Goal: Transaction & Acquisition: Obtain resource

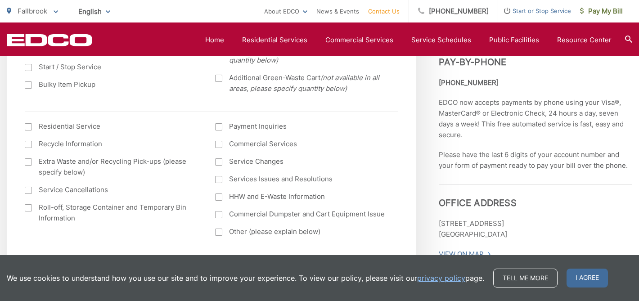
scroll to position [387, 0]
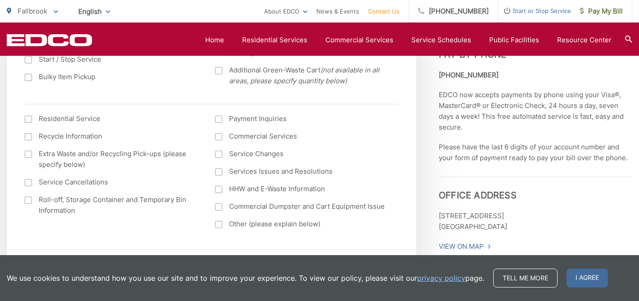
click at [29, 155] on div at bounding box center [28, 154] width 7 height 7
click at [0, 0] on input "Extra Waste and/or Recycling Pick-ups (please specify below)" at bounding box center [0, 0] width 0 height 0
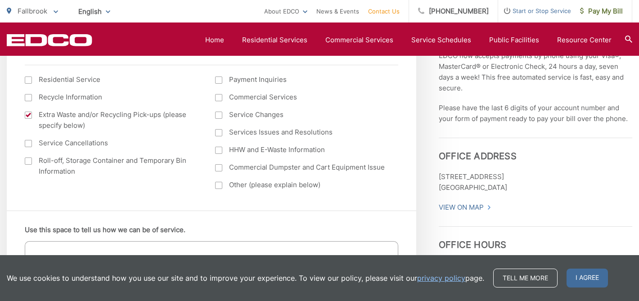
scroll to position [427, 0]
click at [220, 168] on div at bounding box center [218, 166] width 7 height 7
click at [0, 0] on input "Commercial Dumpster and Cart Equipment Issue" at bounding box center [0, 0] width 0 height 0
click at [220, 168] on div at bounding box center [218, 166] width 7 height 7
click at [0, 0] on input "Commercial Dumpster and Cart Equipment Issue" at bounding box center [0, 0] width 0 height 0
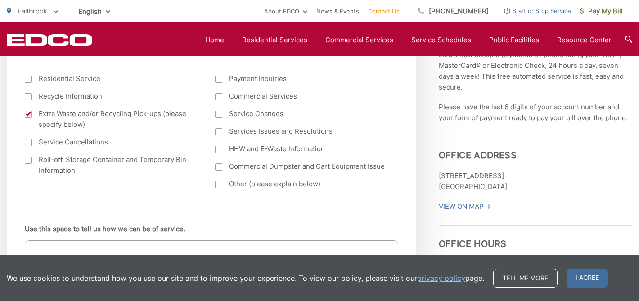
click at [29, 116] on div at bounding box center [28, 114] width 7 height 7
click at [0, 0] on input "Extra Waste and/or Recycling Pick-ups (please specify below)" at bounding box center [0, 0] width 0 height 0
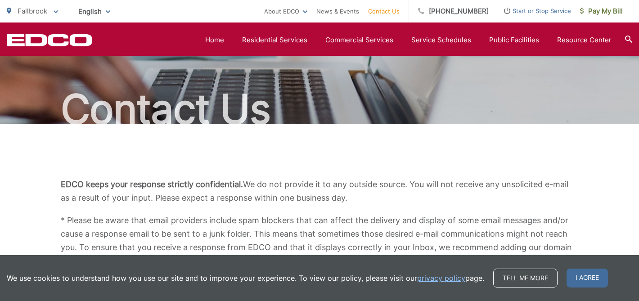
scroll to position [39, 0]
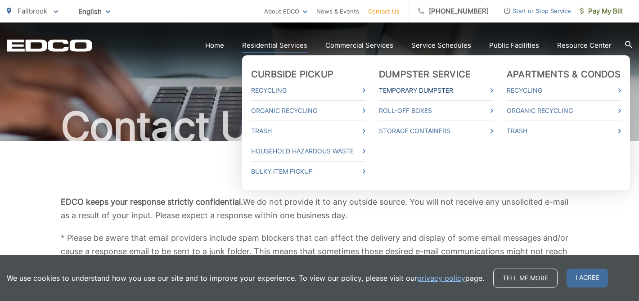
click at [418, 90] on link "Temporary Dumpster" at bounding box center [436, 90] width 114 height 11
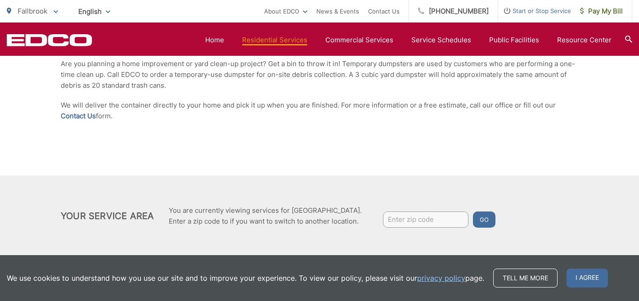
scroll to position [222, 0]
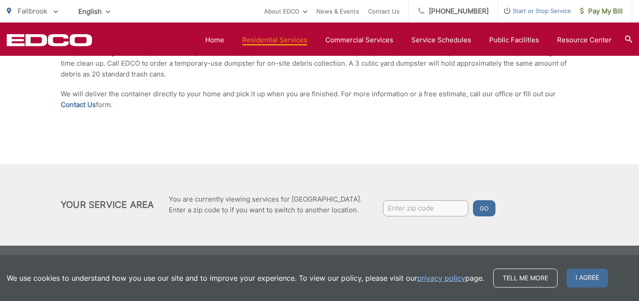
click at [384, 209] on input "Enter zip code" at bounding box center [426, 208] width 86 height 16
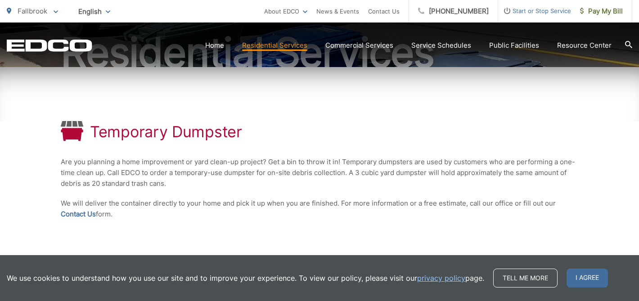
scroll to position [114, 0]
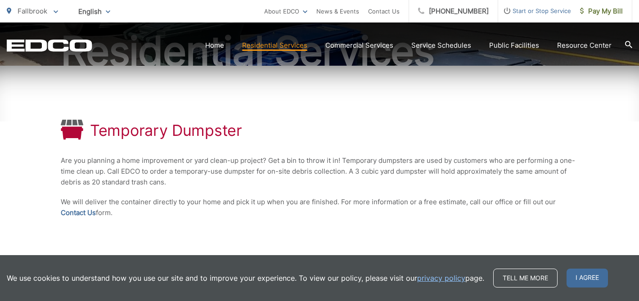
type input "92028"
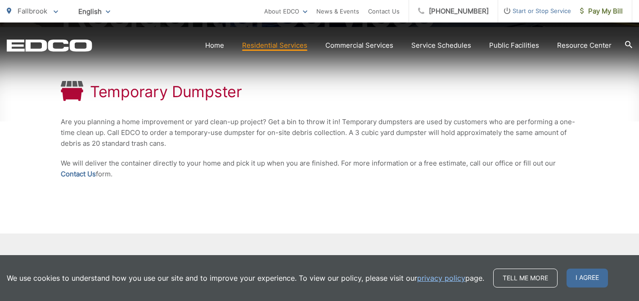
scroll to position [222, 0]
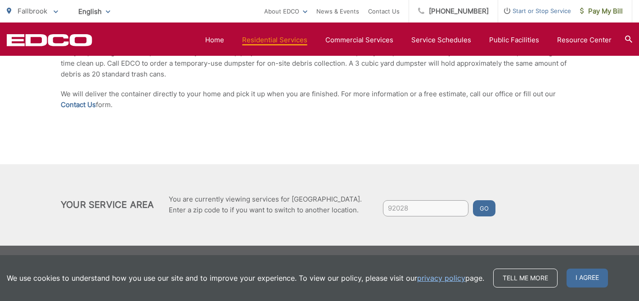
click at [481, 209] on button "Go" at bounding box center [484, 208] width 23 height 16
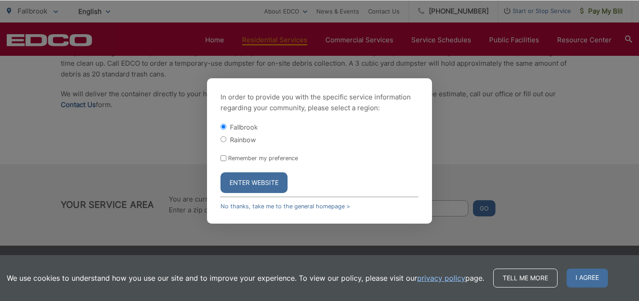
click at [256, 184] on button "Enter Website" at bounding box center [254, 182] width 67 height 21
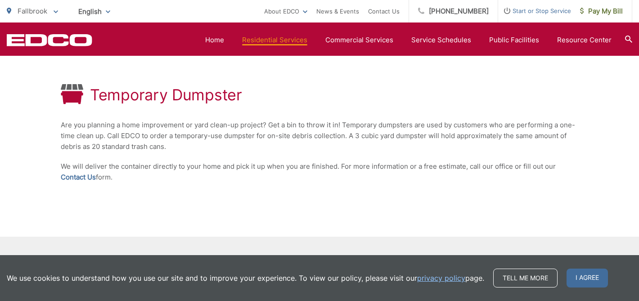
scroll to position [222, 0]
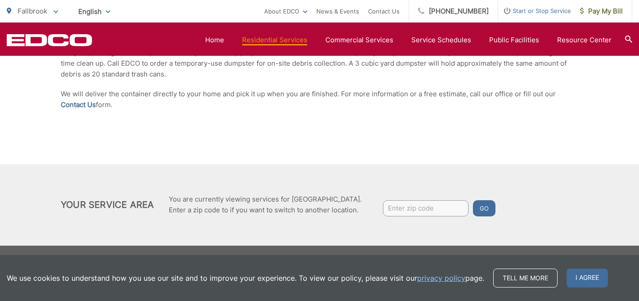
click at [457, 209] on input "Enter zip code" at bounding box center [426, 208] width 86 height 16
type input "92028"
click at [482, 208] on button "Go" at bounding box center [484, 208] width 23 height 16
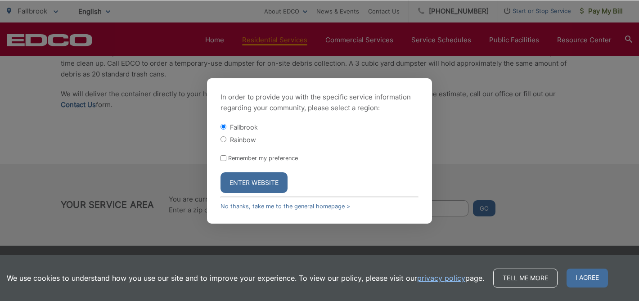
click at [223, 158] on input "Remember my preference" at bounding box center [224, 158] width 6 height 6
checkbox input "true"
click at [259, 179] on button "Enter Website" at bounding box center [254, 182] width 67 height 21
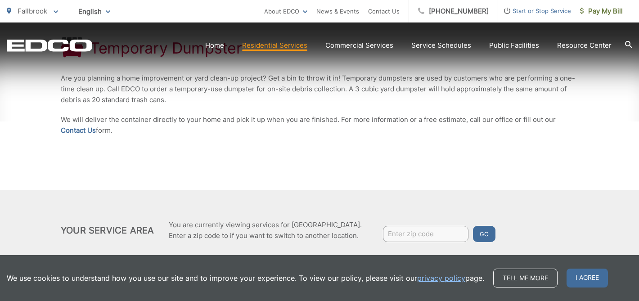
scroll to position [222, 0]
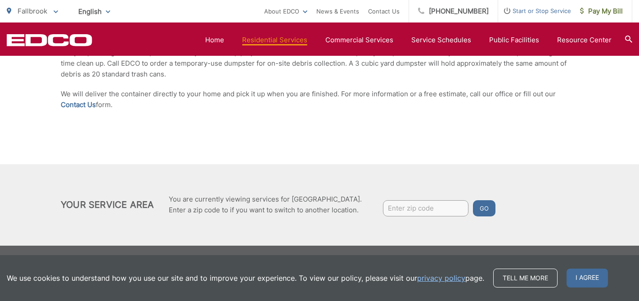
click at [390, 206] on input "Enter zip code" at bounding box center [426, 208] width 86 height 16
type input "92028"
click at [477, 207] on button "Go" at bounding box center [484, 208] width 23 height 16
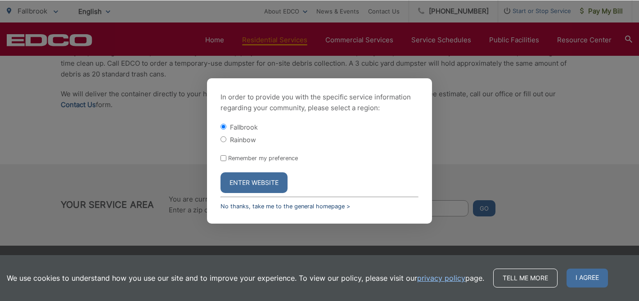
click at [248, 207] on link "No thanks, take me to the general homepage >" at bounding box center [286, 206] width 130 height 7
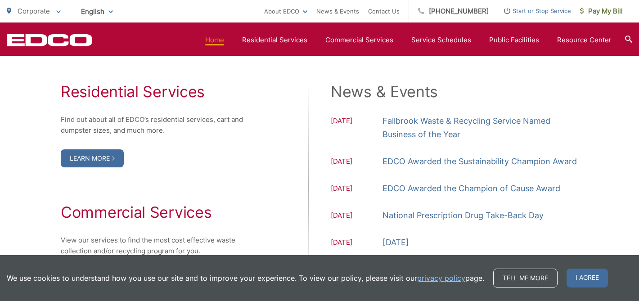
scroll to position [814, 0]
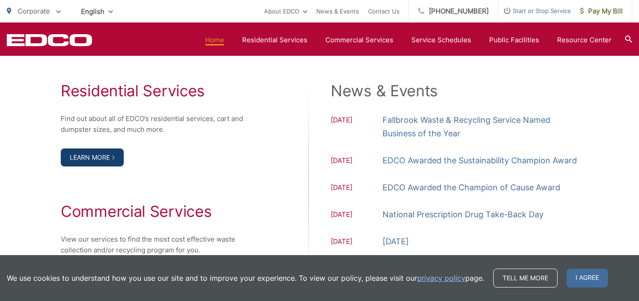
click at [87, 156] on link "Learn More" at bounding box center [92, 158] width 63 height 18
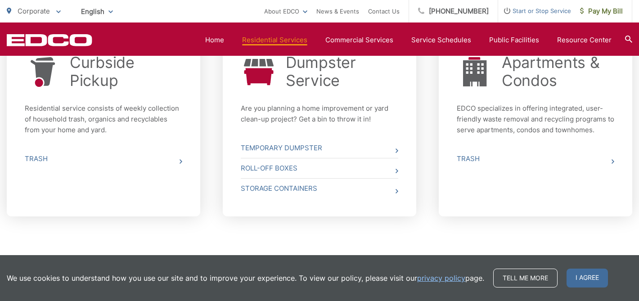
scroll to position [378, 0]
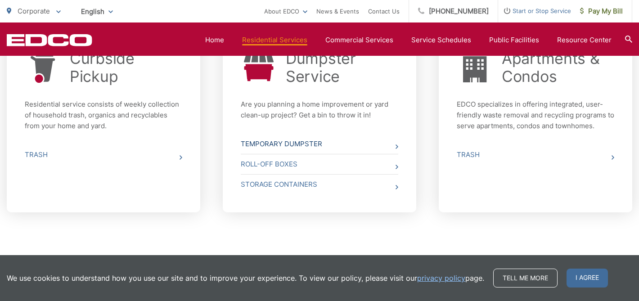
click at [329, 141] on link "Temporary Dumpster" at bounding box center [320, 144] width 158 height 20
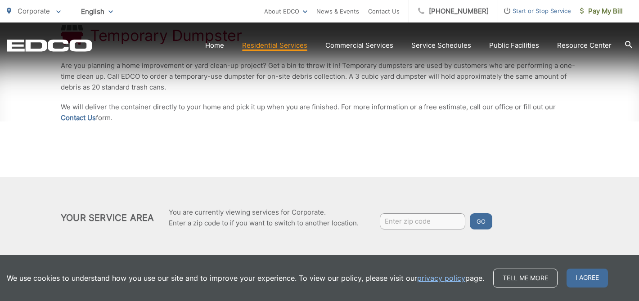
scroll to position [222, 0]
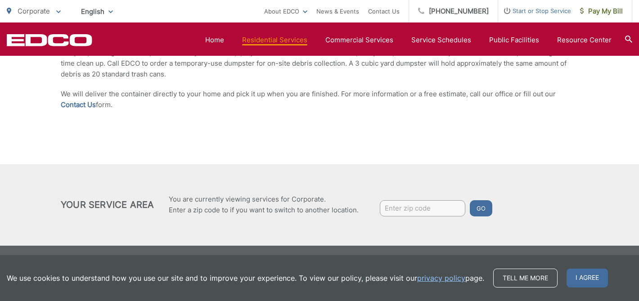
click at [392, 206] on input "Enter zip code" at bounding box center [423, 208] width 86 height 16
type input "9"
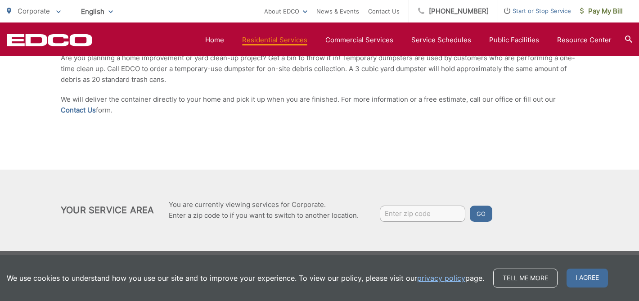
scroll to position [222, 0]
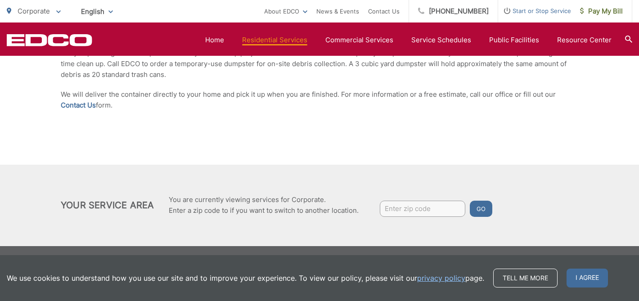
click at [486, 206] on button "Go" at bounding box center [481, 209] width 23 height 16
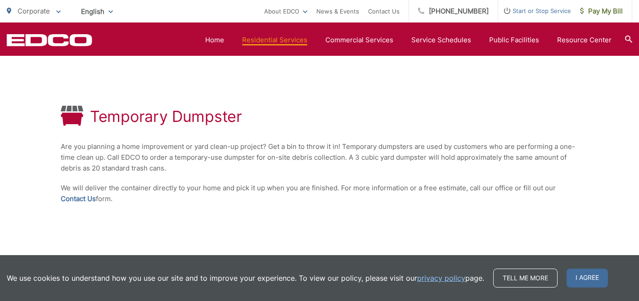
scroll to position [0, 0]
